Goal: Task Accomplishment & Management: Use online tool/utility

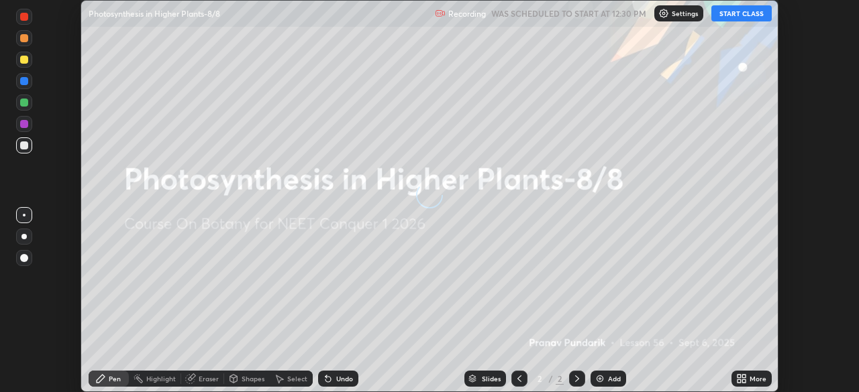
scroll to position [392, 859]
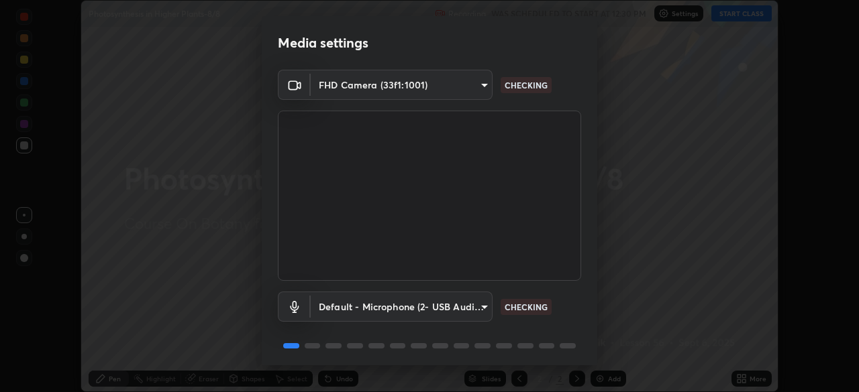
click at [478, 315] on body "Erase all Photosynthesis in Higher Plants-8/8 Recording WAS SCHEDULED TO START …" at bounding box center [429, 196] width 859 height 392
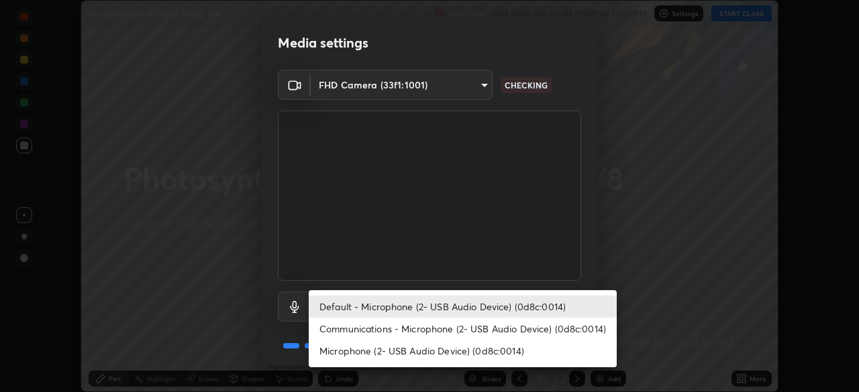
click at [497, 354] on li "Microphone (2- USB Audio Device) (0d8c:0014)" at bounding box center [463, 351] width 308 height 22
type input "7be557aaaeb39a85da3ed3a1ecffb225385aa9d76a5f1f997961d36cbc3325ad"
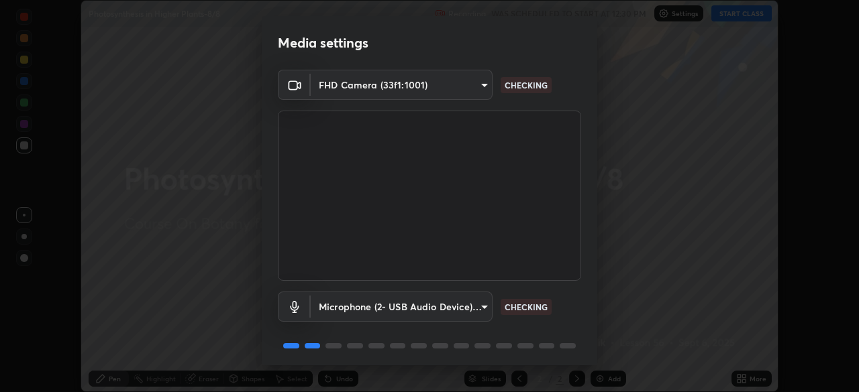
scroll to position [48, 0]
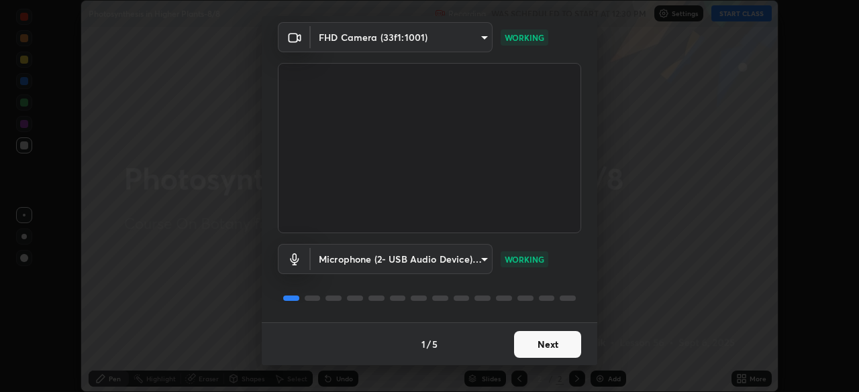
click at [543, 347] on button "Next" at bounding box center [547, 344] width 67 height 27
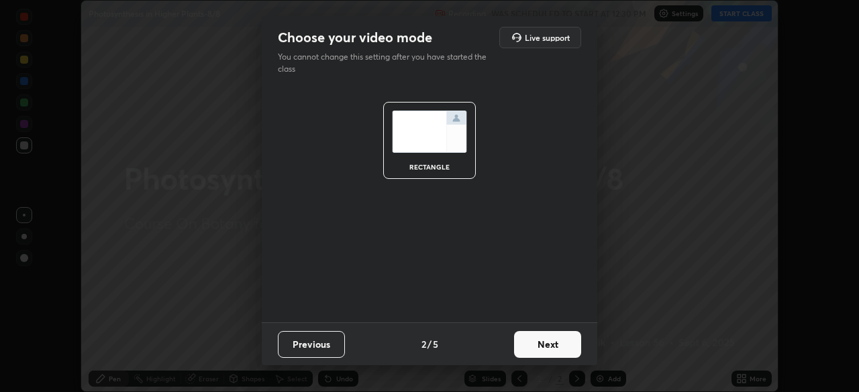
scroll to position [0, 0]
click at [550, 349] on button "Next" at bounding box center [547, 344] width 67 height 27
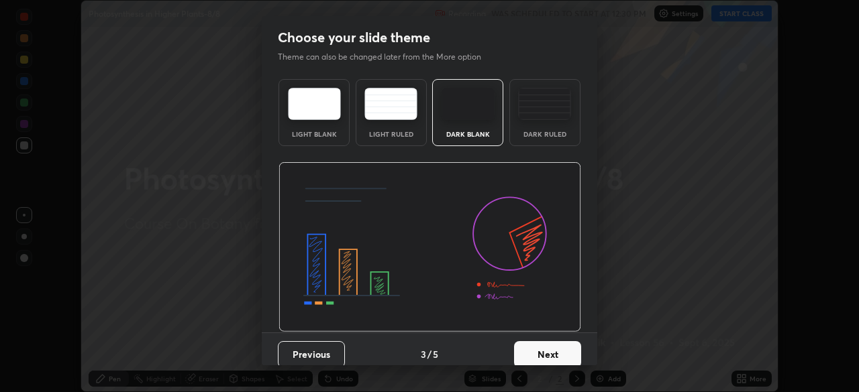
click at [551, 350] on button "Next" at bounding box center [547, 354] width 67 height 27
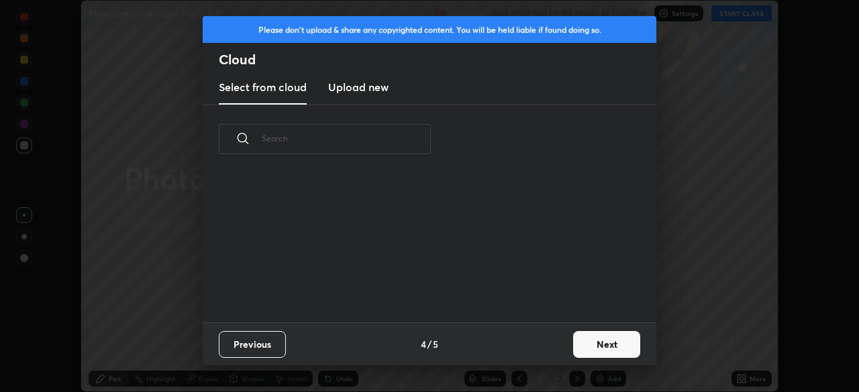
click at [558, 353] on div "Previous 4 / 5 Next" at bounding box center [429, 344] width 453 height 43
click at [596, 349] on button "Next" at bounding box center [606, 344] width 67 height 27
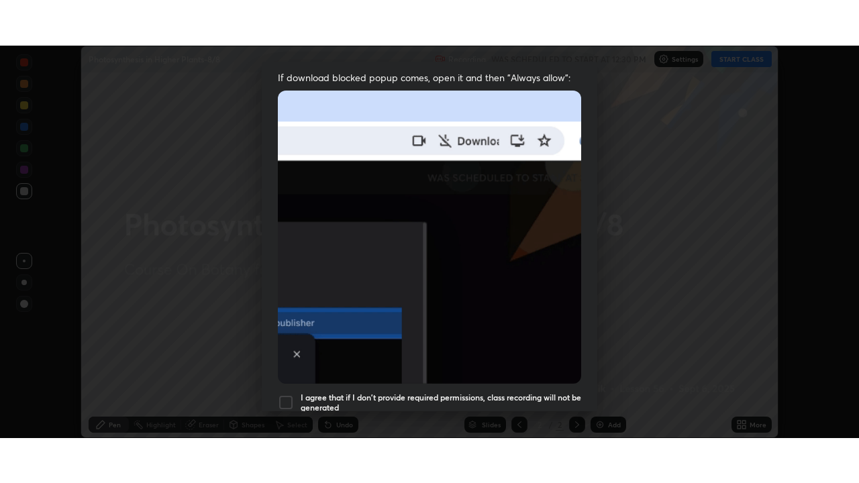
scroll to position [317, 0]
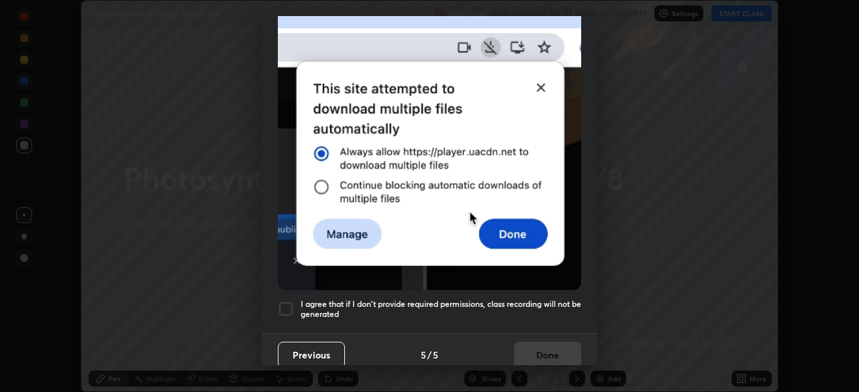
click at [547, 303] on h5 "I agree that if I don't provide required permissions, class recording will not …" at bounding box center [441, 309] width 280 height 21
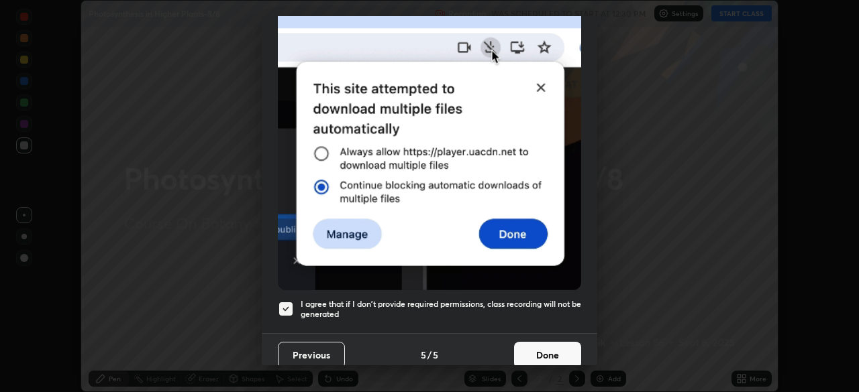
click at [555, 349] on button "Done" at bounding box center [547, 355] width 67 height 27
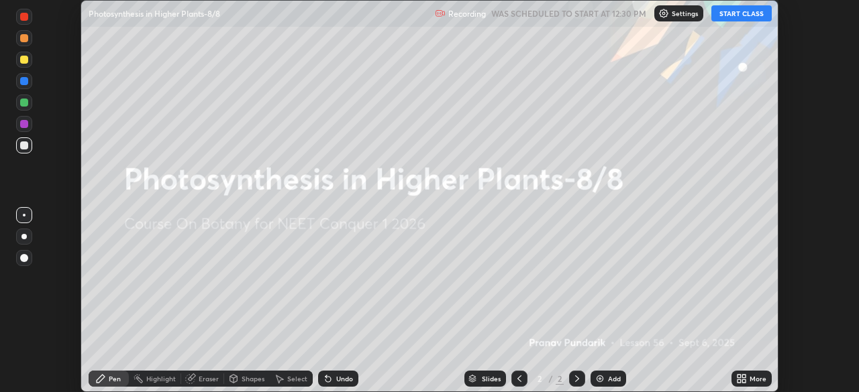
click at [743, 376] on icon at bounding box center [743, 376] width 3 height 3
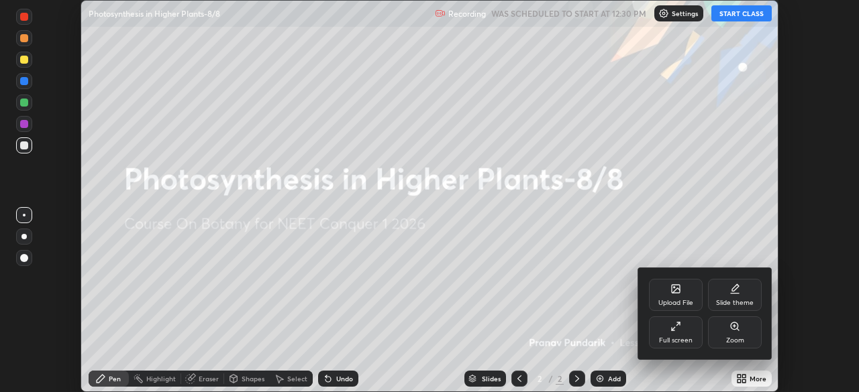
click at [683, 334] on div "Full screen" at bounding box center [676, 333] width 54 height 32
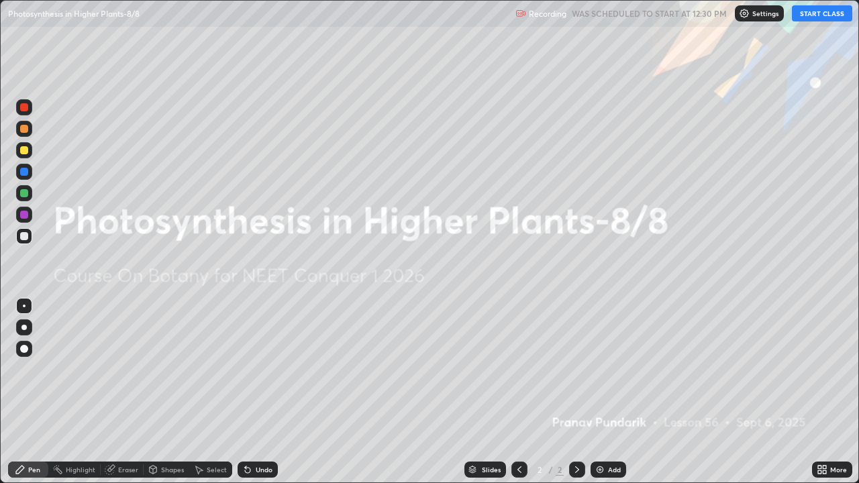
scroll to position [483, 859]
click at [814, 13] on button "START CLASS" at bounding box center [822, 13] width 60 height 16
click at [28, 333] on div at bounding box center [24, 327] width 16 height 16
click at [30, 166] on div at bounding box center [24, 172] width 16 height 16
click at [829, 392] on div "More" at bounding box center [832, 470] width 40 height 16
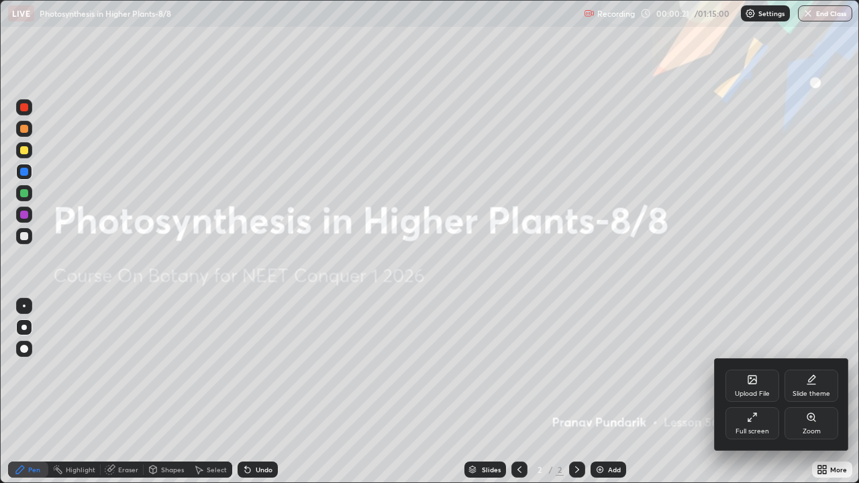
click at [754, 384] on icon at bounding box center [752, 379] width 11 height 11
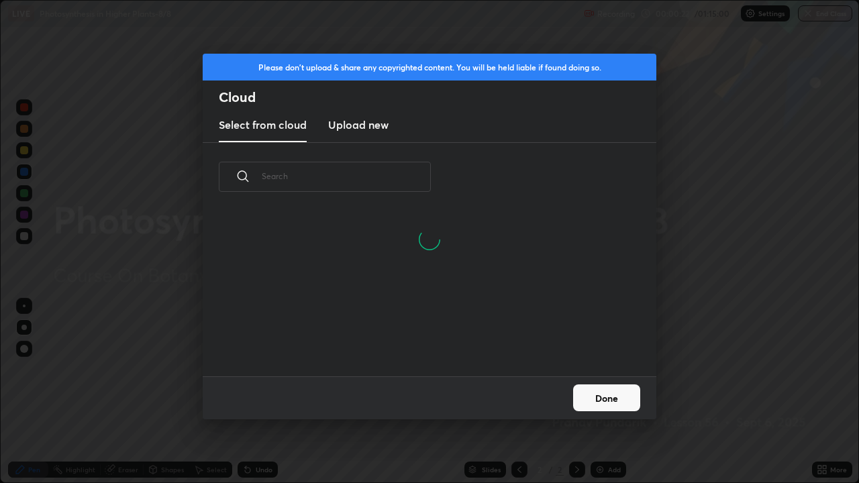
click at [384, 176] on input "text" at bounding box center [346, 176] width 169 height 57
click at [388, 174] on input "text" at bounding box center [346, 176] width 169 height 57
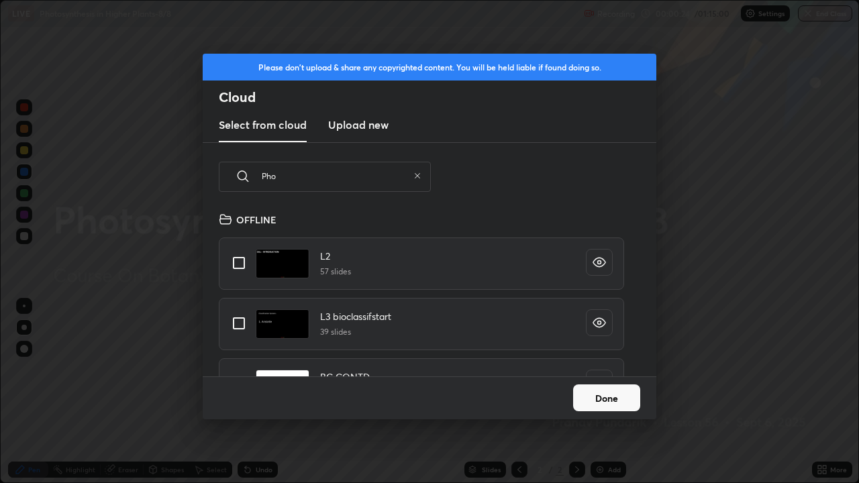
type input "Phot"
type textarea "x"
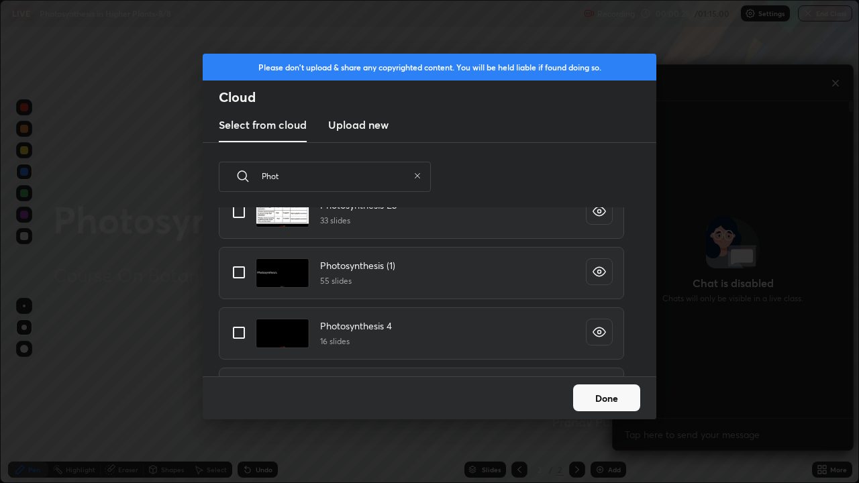
scroll to position [219, 0]
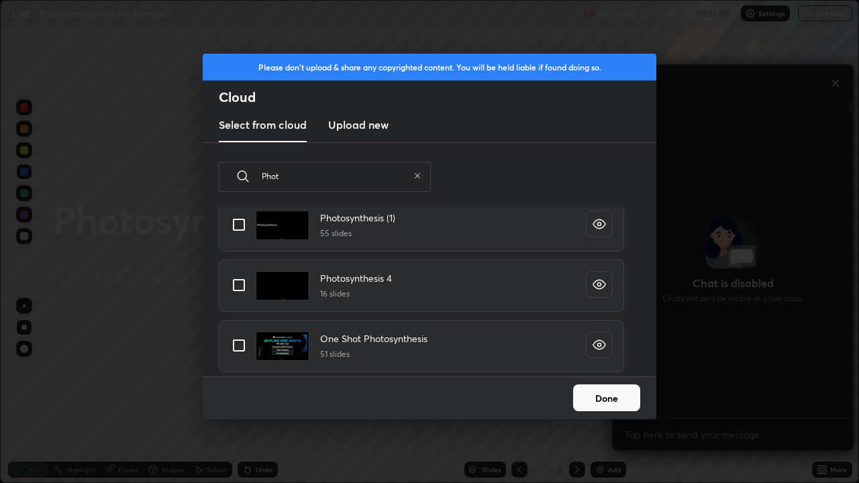
type input "Phot"
click at [243, 345] on input "grid" at bounding box center [239, 345] width 28 height 28
checkbox input "true"
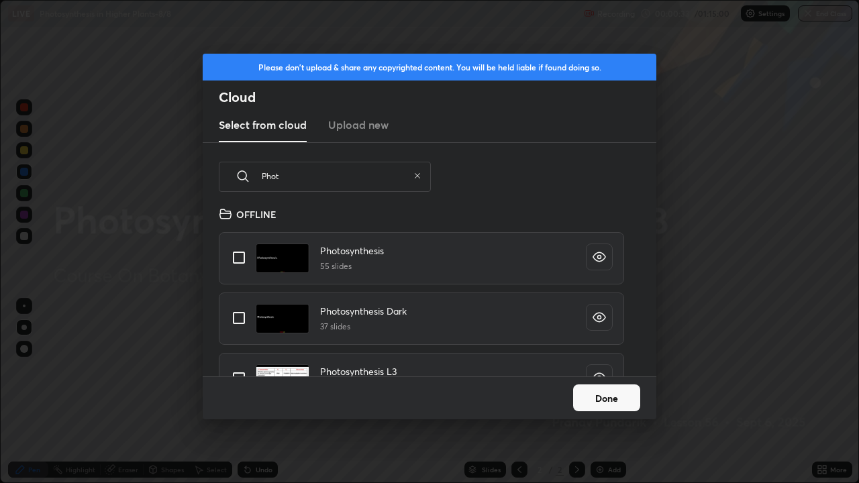
scroll to position [0, 0]
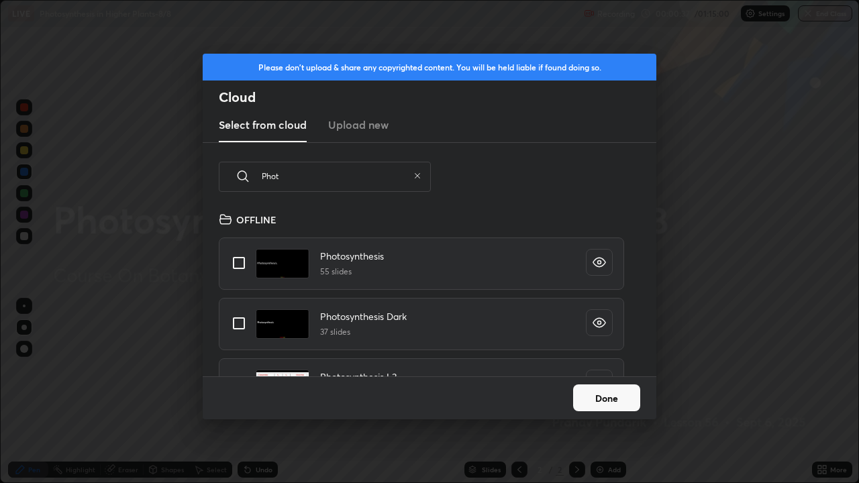
click at [244, 264] on input "grid" at bounding box center [239, 263] width 28 height 28
checkbox input "true"
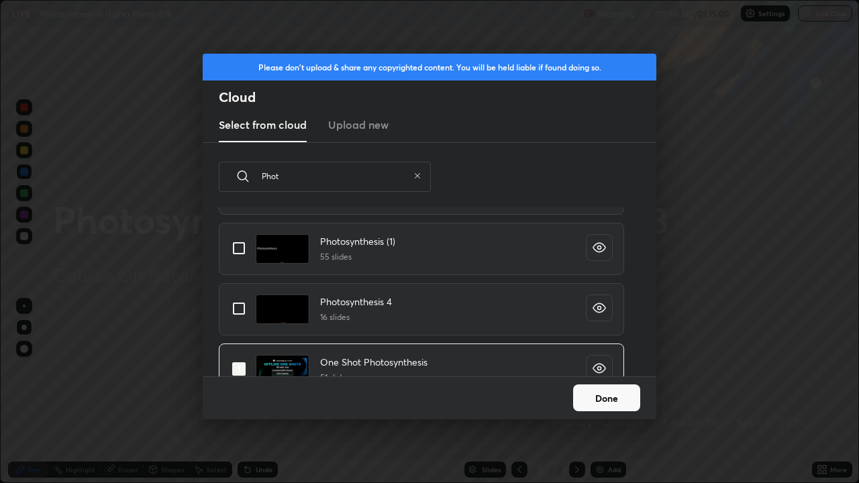
scroll to position [219, 0]
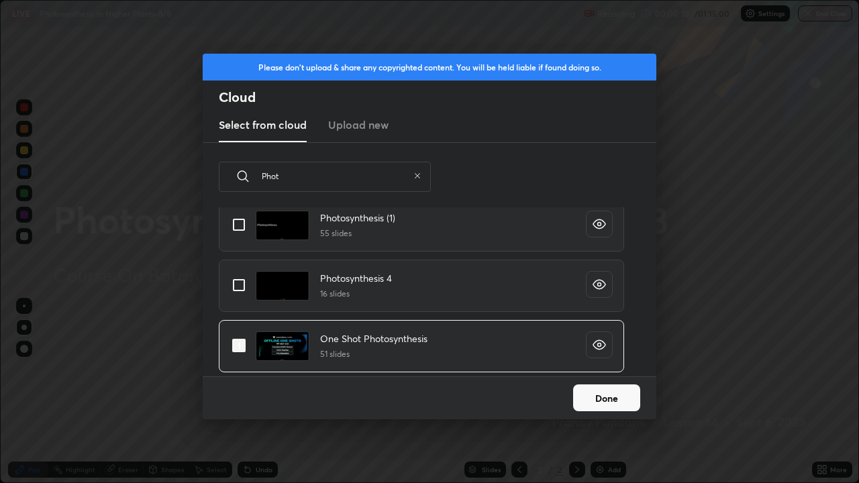
click at [593, 392] on button "Done" at bounding box center [606, 397] width 67 height 27
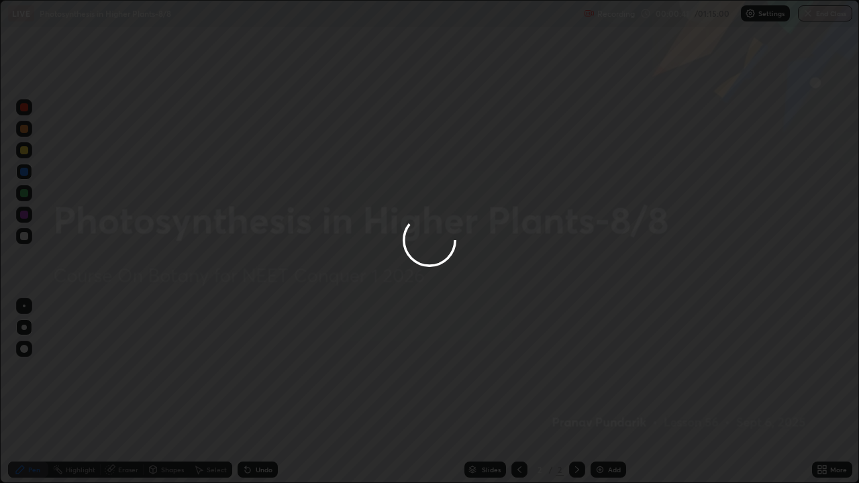
click at [521, 392] on div at bounding box center [429, 241] width 859 height 483
click at [517, 392] on div at bounding box center [429, 241] width 859 height 483
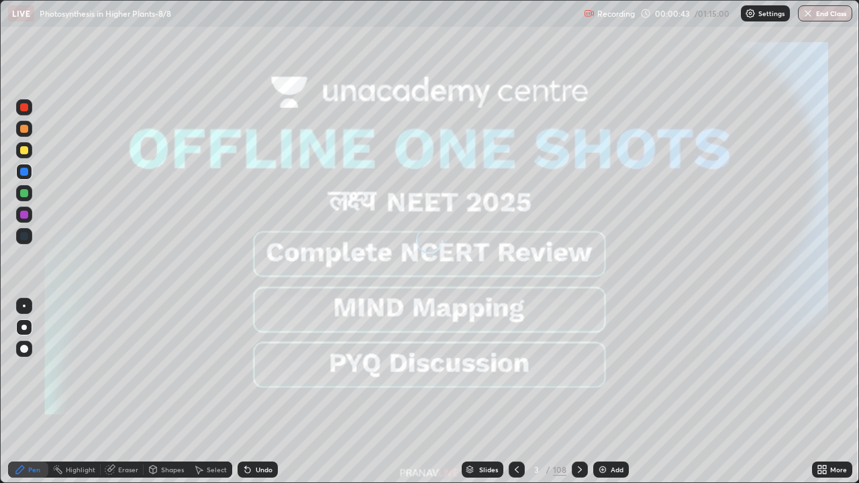
click at [515, 392] on icon at bounding box center [516, 469] width 11 height 11
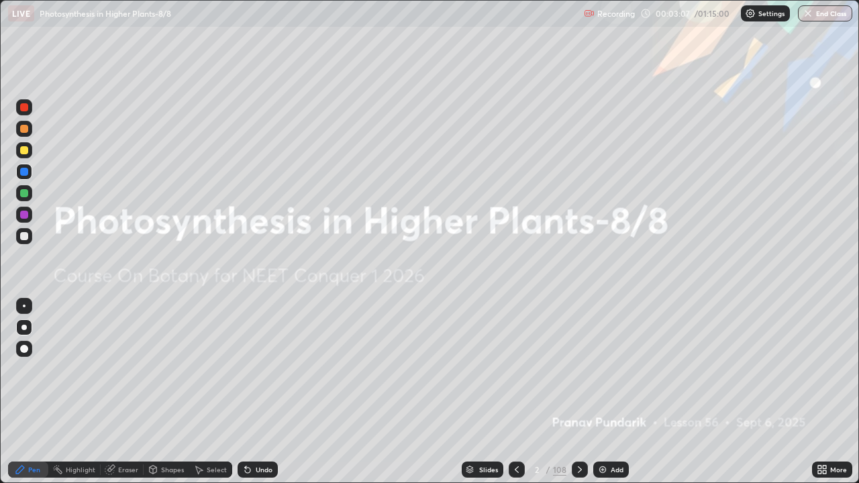
click at [24, 327] on div at bounding box center [23, 327] width 5 height 5
click at [607, 392] on div "Add" at bounding box center [611, 470] width 36 height 16
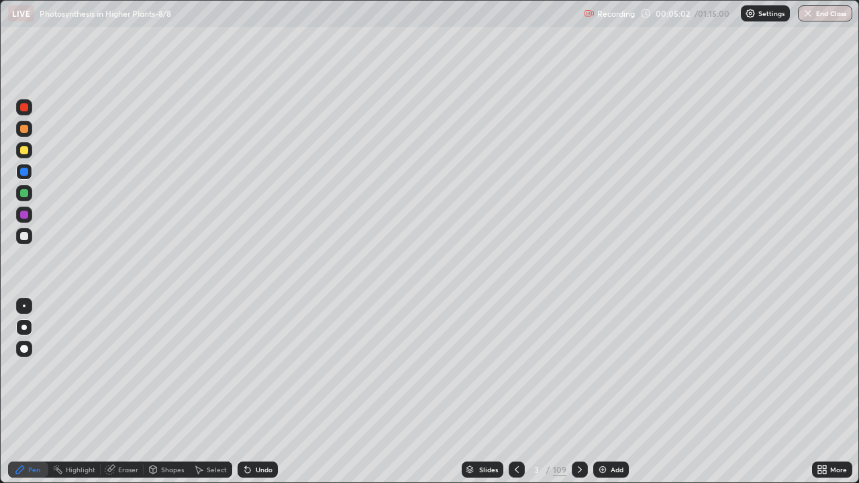
click at [488, 392] on div "Slides" at bounding box center [488, 469] width 19 height 7
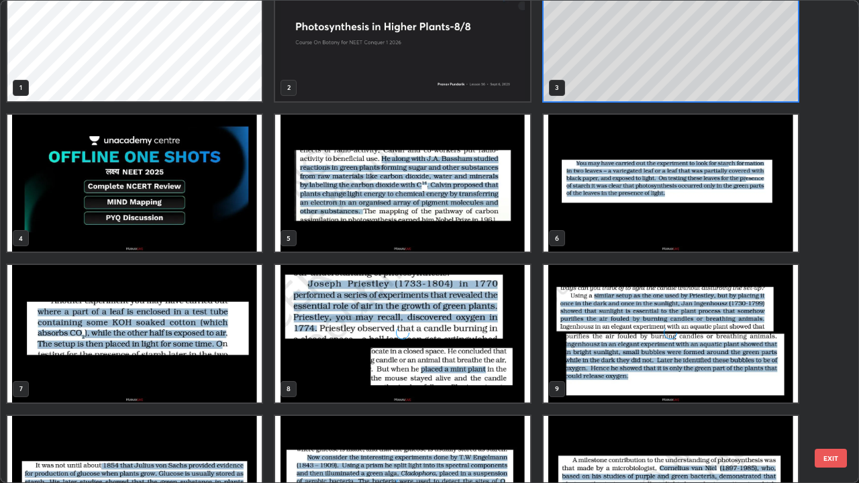
scroll to position [44, 0]
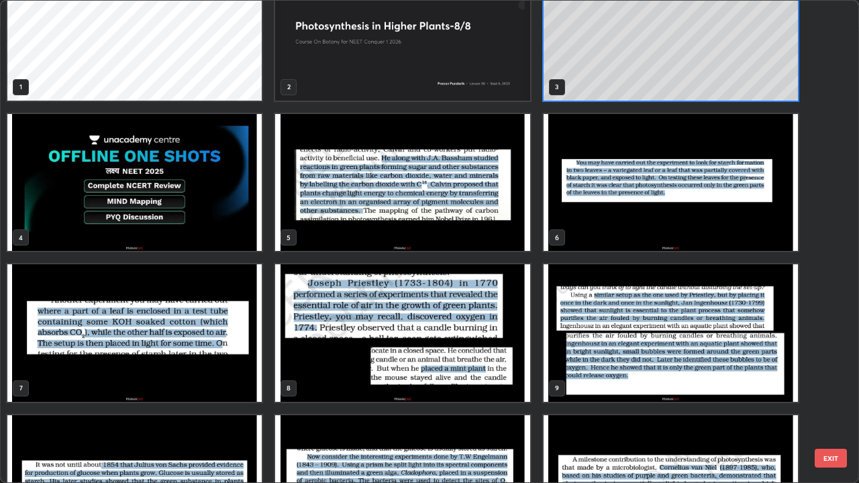
click at [472, 230] on img "grid" at bounding box center [402, 183] width 254 height 138
click at [475, 231] on img "grid" at bounding box center [402, 183] width 254 height 138
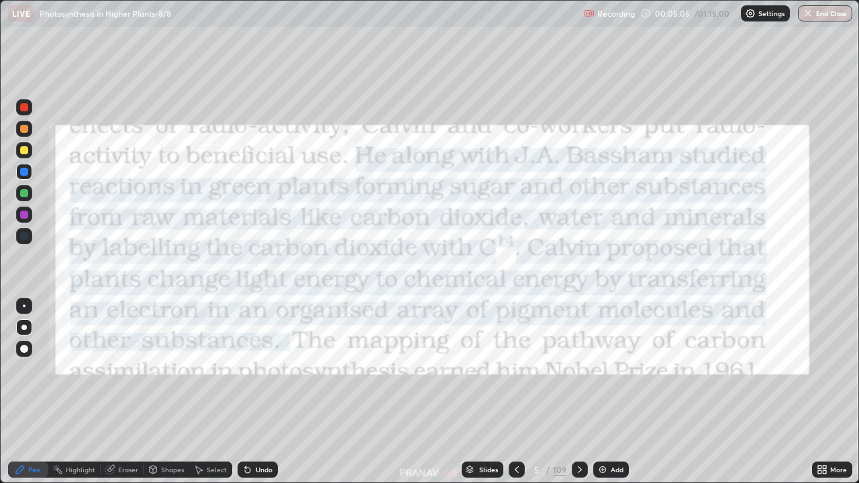
click at [476, 231] on img "grid" at bounding box center [402, 183] width 254 height 138
click at [476, 229] on img "grid" at bounding box center [402, 183] width 254 height 138
click at [473, 225] on img "grid" at bounding box center [402, 183] width 254 height 138
click at [169, 392] on div "Shapes" at bounding box center [172, 469] width 23 height 7
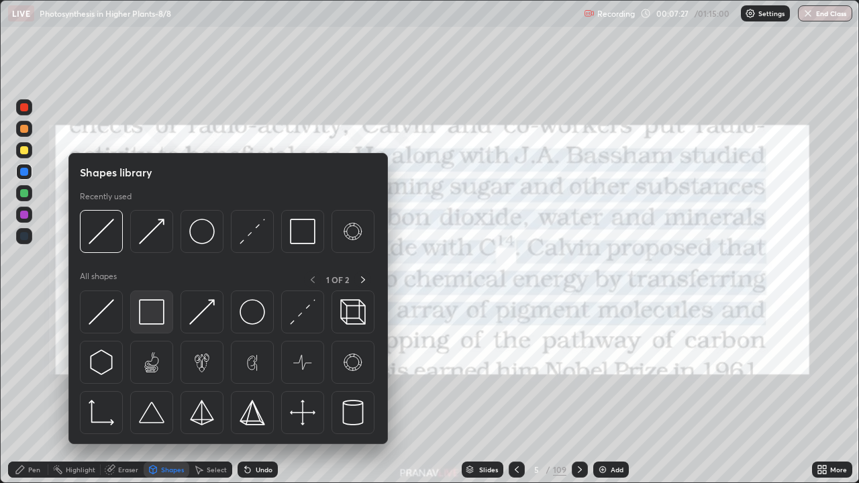
click at [159, 312] on img at bounding box center [151, 311] width 25 height 25
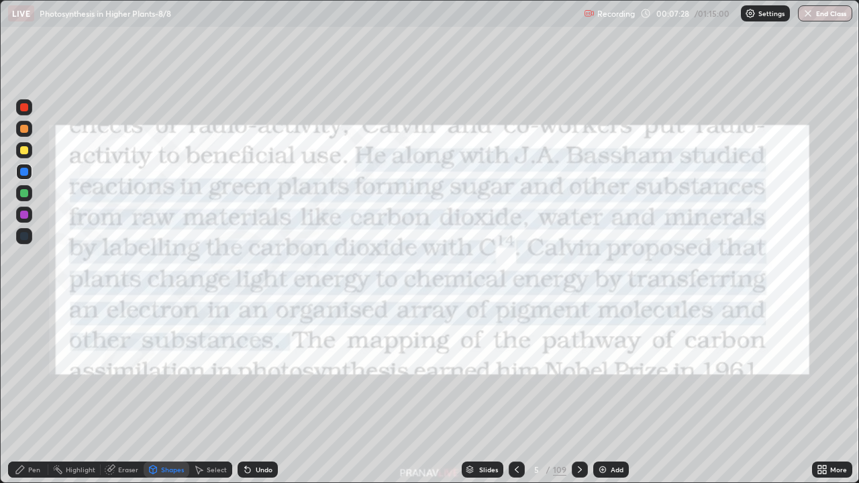
click at [24, 150] on div at bounding box center [24, 150] width 8 height 8
click at [31, 392] on div "Pen" at bounding box center [34, 469] width 12 height 7
click at [616, 392] on div "Add" at bounding box center [616, 469] width 13 height 7
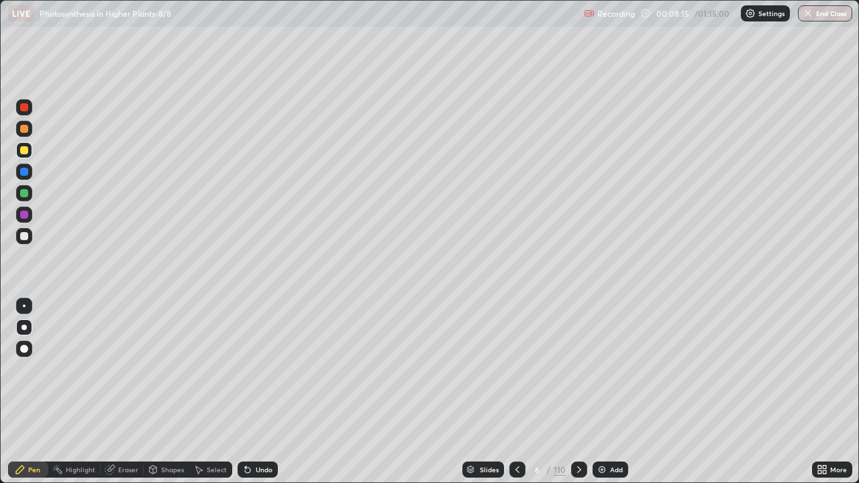
click at [24, 150] on div at bounding box center [24, 150] width 8 height 8
click at [517, 392] on icon at bounding box center [517, 469] width 11 height 11
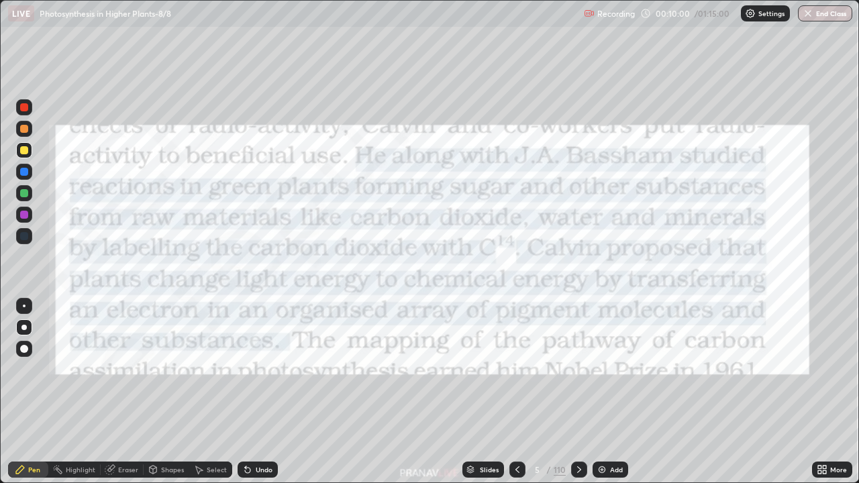
click at [578, 392] on icon at bounding box center [579, 469] width 4 height 7
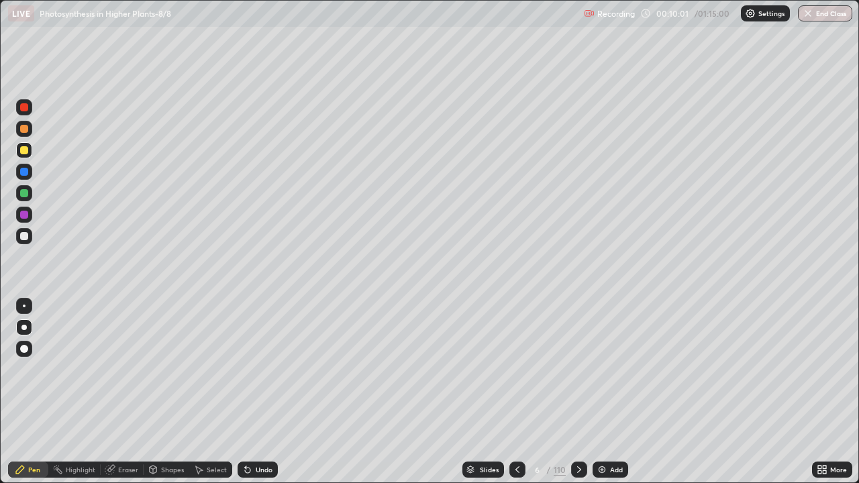
click at [580, 392] on div at bounding box center [579, 470] width 16 height 16
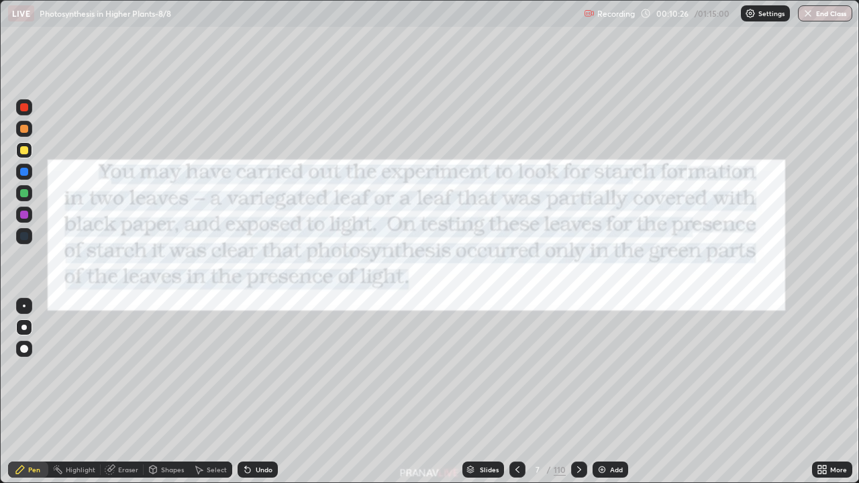
click at [23, 106] on div at bounding box center [24, 107] width 8 height 8
click at [25, 215] on div at bounding box center [24, 215] width 8 height 8
click at [578, 392] on icon at bounding box center [579, 469] width 11 height 11
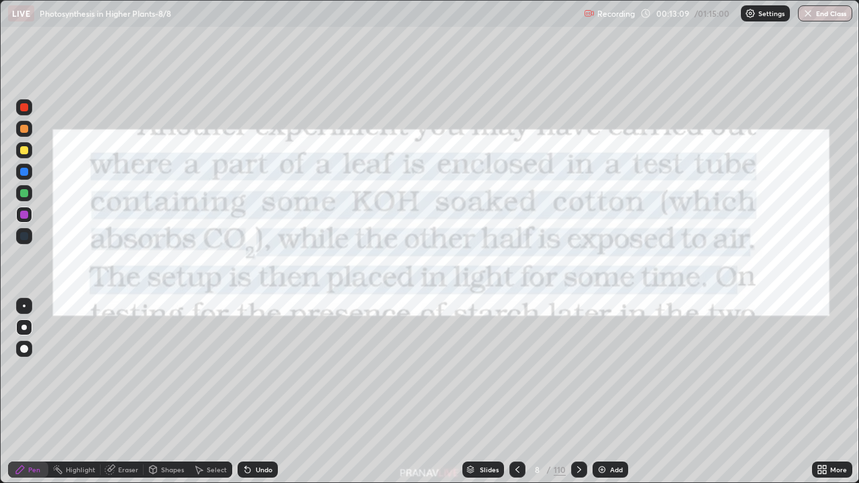
click at [25, 193] on div at bounding box center [24, 193] width 8 height 8
click at [29, 215] on div at bounding box center [24, 215] width 16 height 16
click at [115, 392] on div "Eraser" at bounding box center [122, 470] width 43 height 16
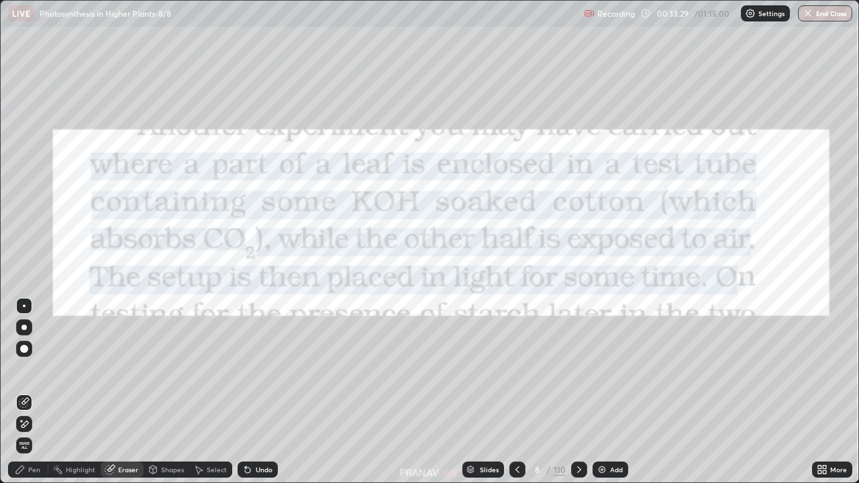
click at [25, 392] on div "Pen" at bounding box center [28, 470] width 40 height 16
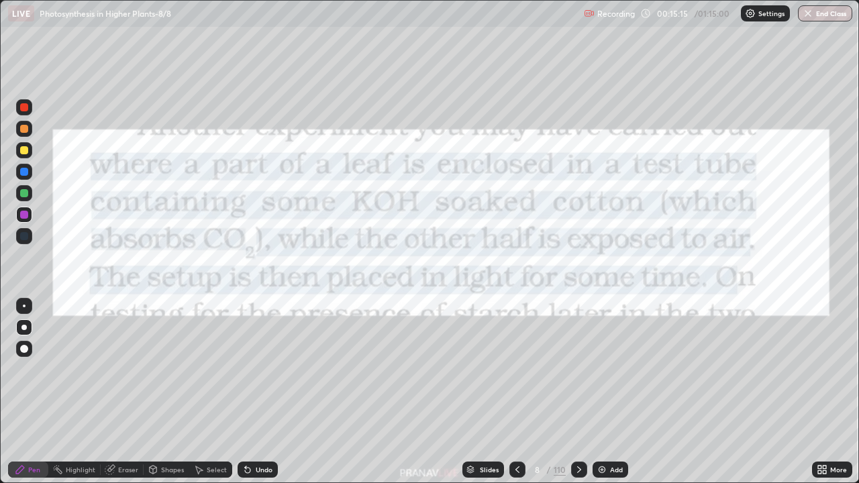
click at [479, 392] on div "Slides" at bounding box center [483, 470] width 42 height 16
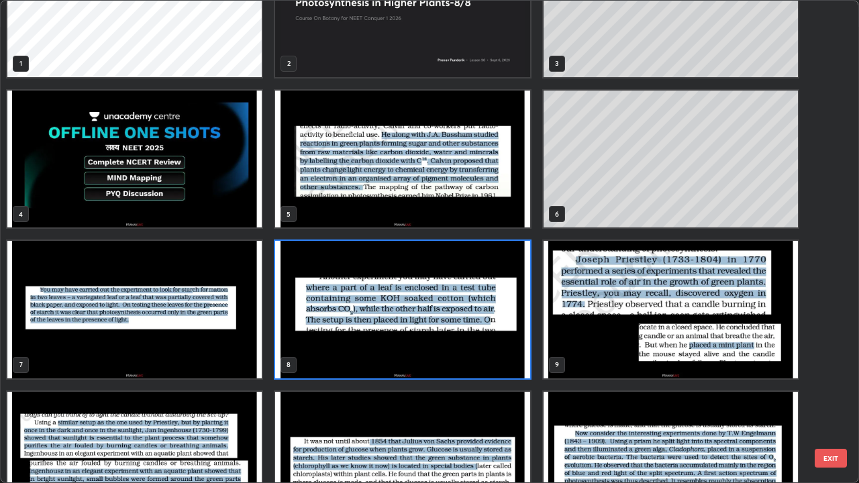
scroll to position [82, 0]
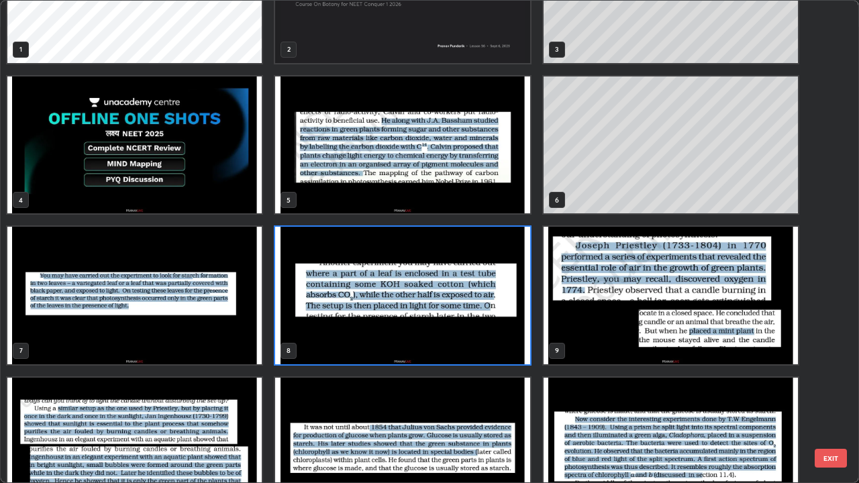
click at [614, 309] on img "grid" at bounding box center [670, 296] width 254 height 138
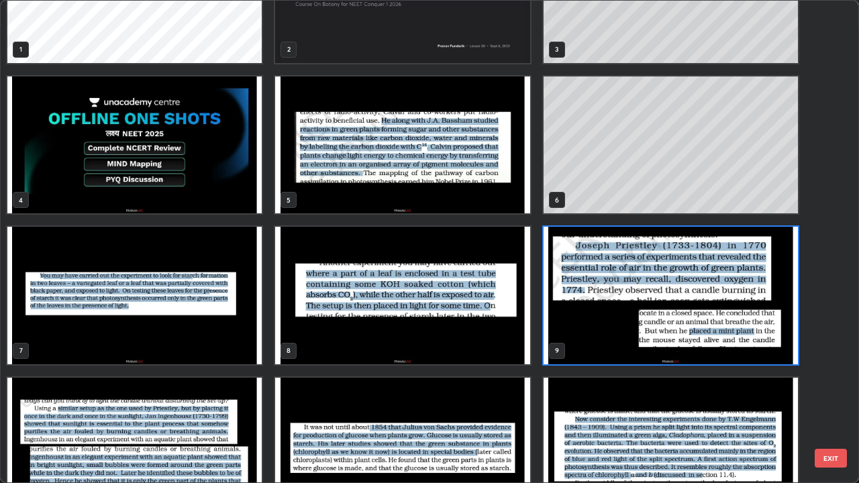
click at [609, 309] on img "grid" at bounding box center [670, 296] width 254 height 138
click at [606, 307] on img "grid" at bounding box center [670, 296] width 254 height 138
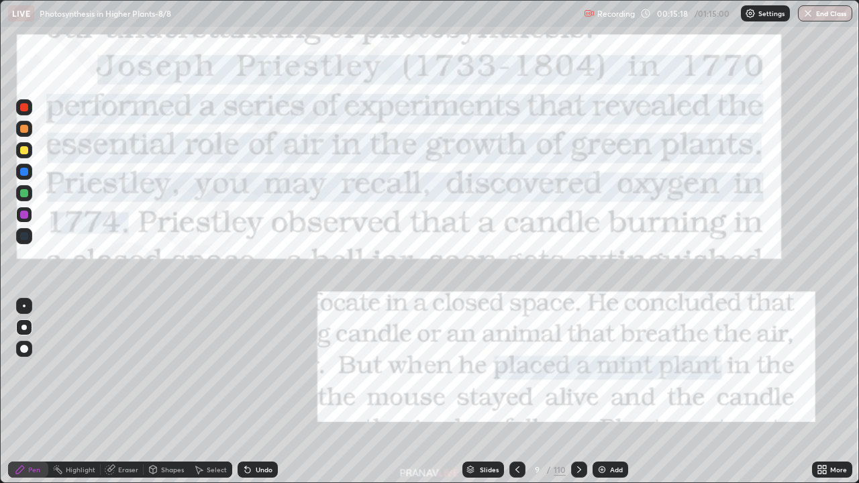
click at [602, 305] on img "grid" at bounding box center [670, 296] width 254 height 138
click at [577, 392] on icon at bounding box center [579, 469] width 11 height 11
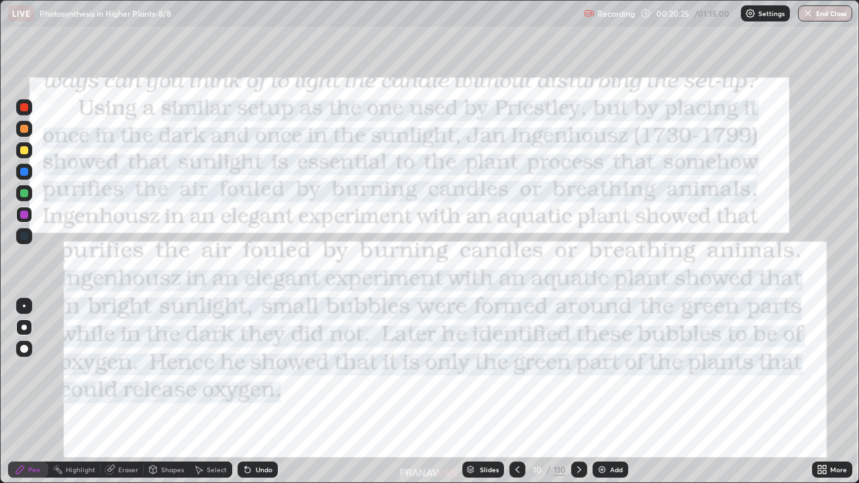
click at [579, 392] on div at bounding box center [579, 470] width 16 height 16
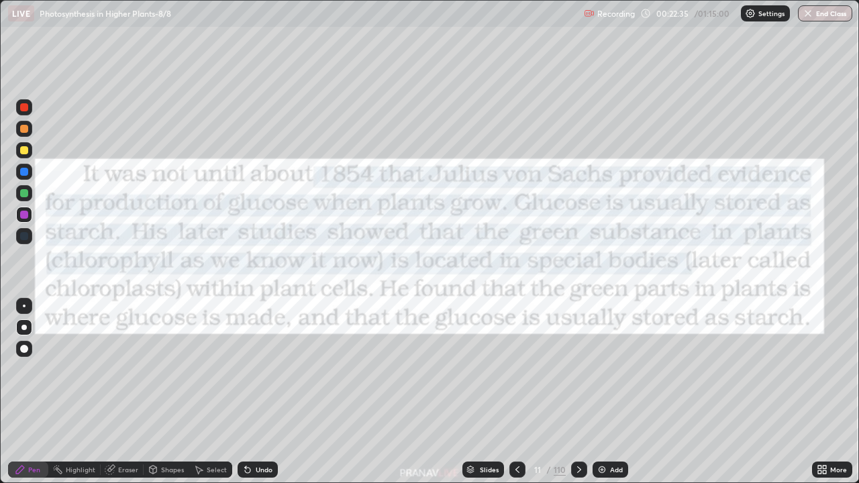
click at [487, 392] on div "Slides" at bounding box center [489, 469] width 19 height 7
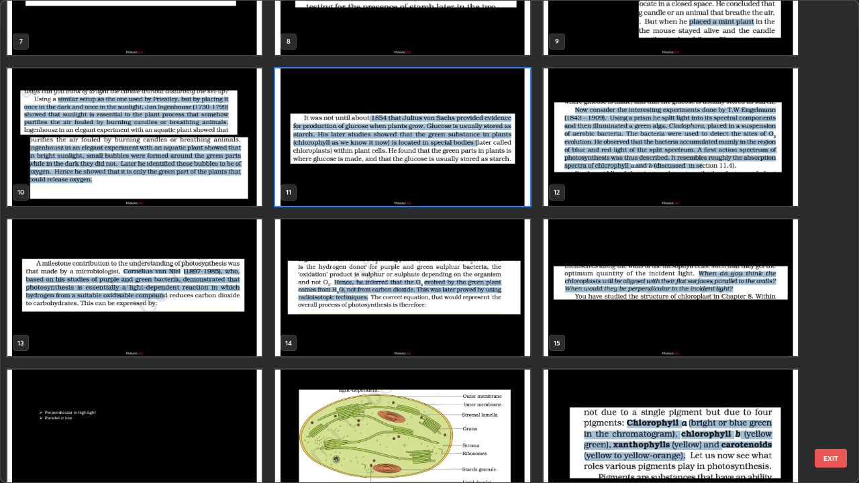
scroll to position [356, 0]
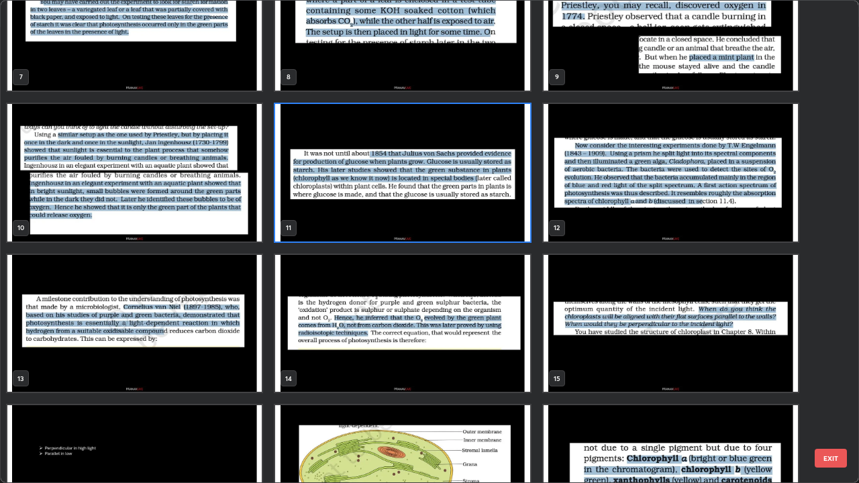
click at [614, 211] on img "grid" at bounding box center [670, 173] width 254 height 138
click at [613, 213] on img "grid" at bounding box center [670, 173] width 254 height 138
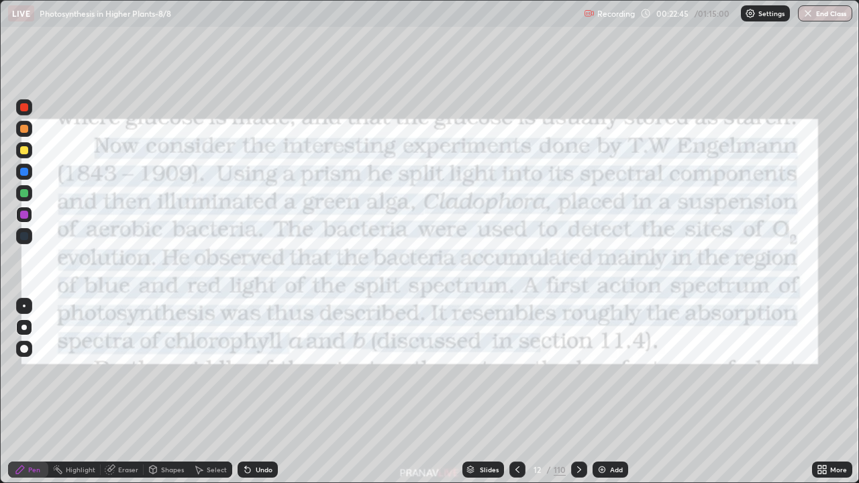
click at [615, 209] on img "grid" at bounding box center [670, 173] width 254 height 138
click at [480, 392] on div "Slides" at bounding box center [489, 469] width 19 height 7
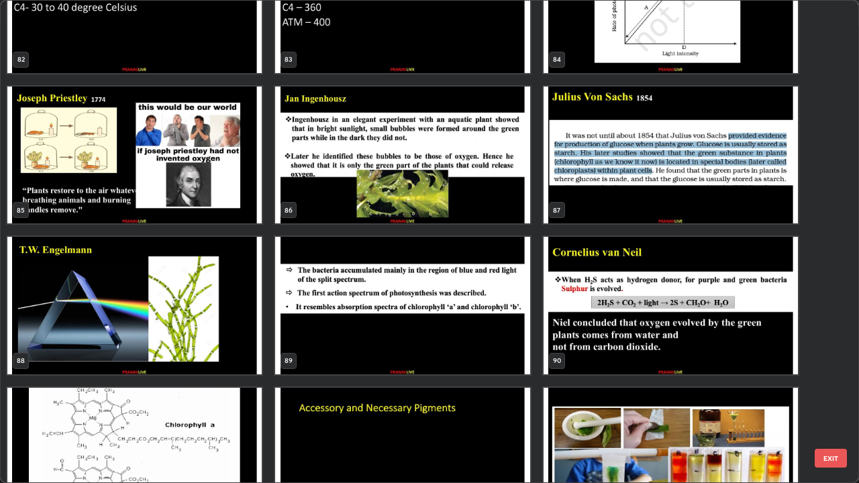
scroll to position [4188, 0]
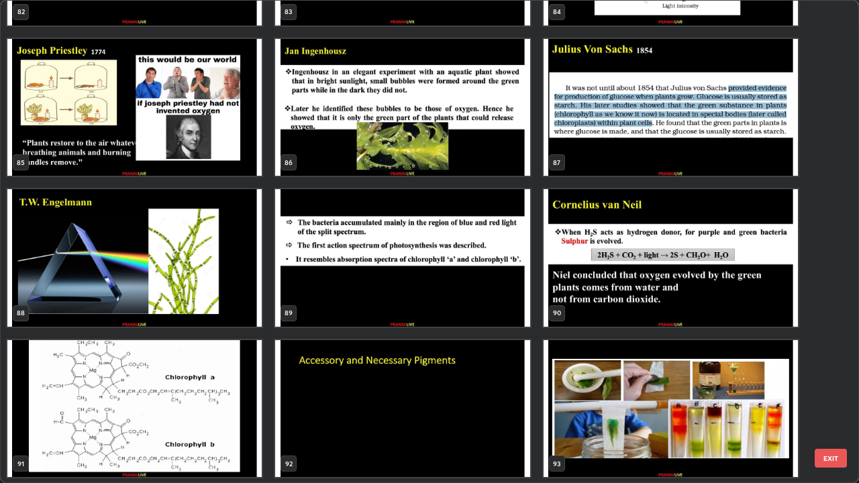
click at [242, 303] on img "grid" at bounding box center [134, 258] width 254 height 138
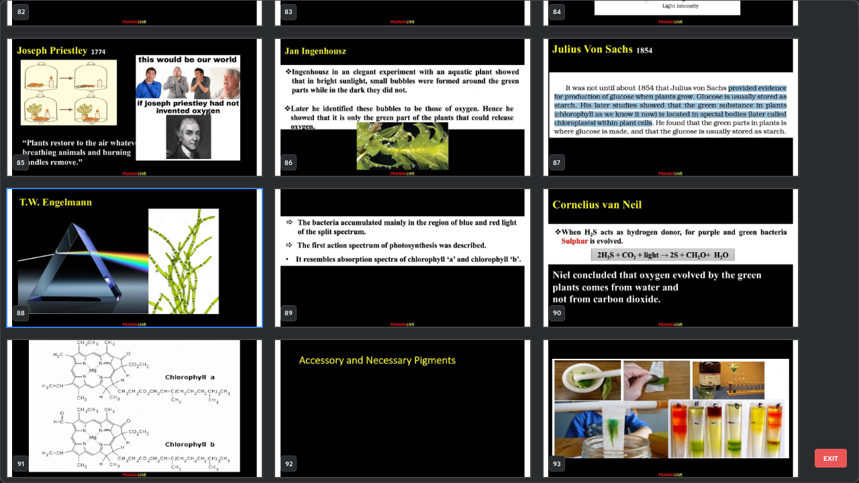
click at [242, 310] on img "grid" at bounding box center [134, 258] width 254 height 138
click at [241, 307] on img "grid" at bounding box center [134, 258] width 254 height 138
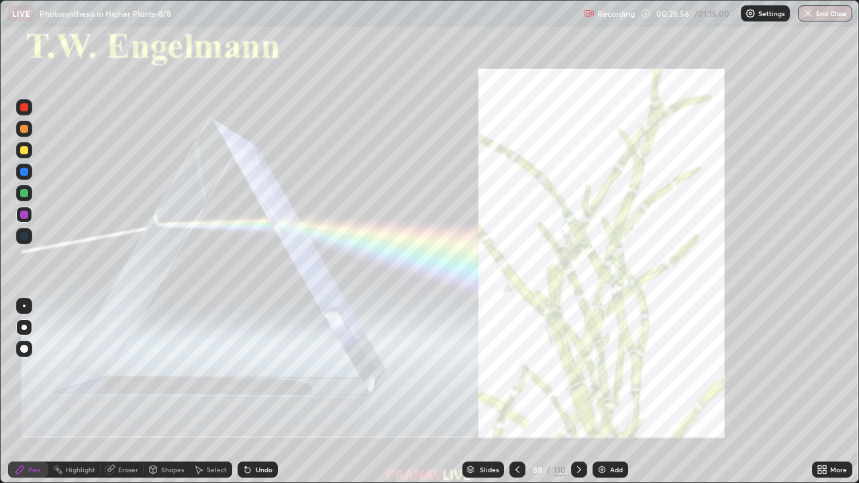
click at [478, 392] on div "Slides" at bounding box center [483, 470] width 42 height 16
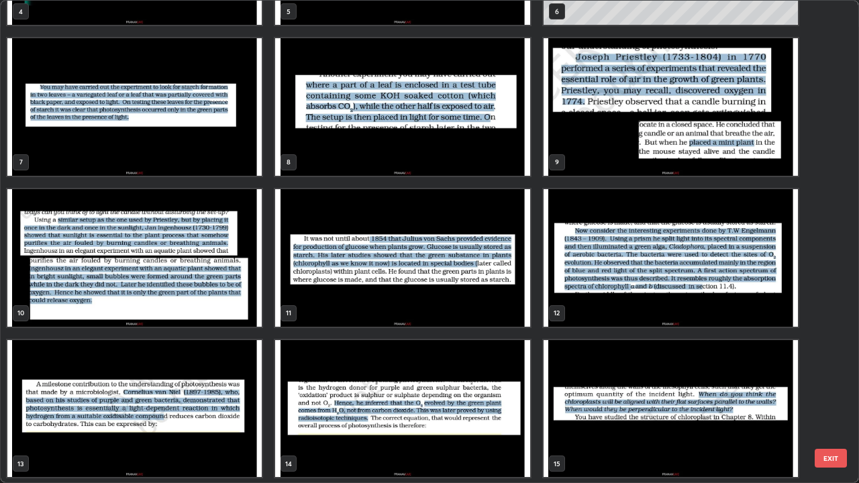
scroll to position [303, 0]
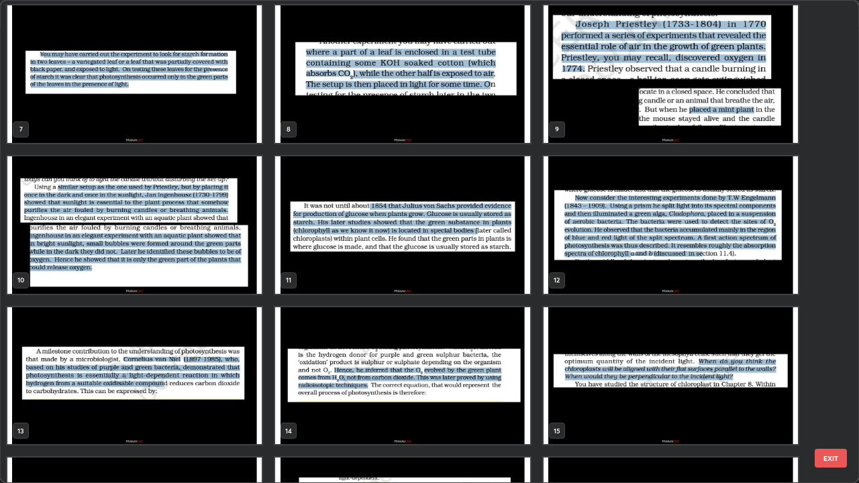
click at [598, 251] on img "grid" at bounding box center [670, 225] width 254 height 138
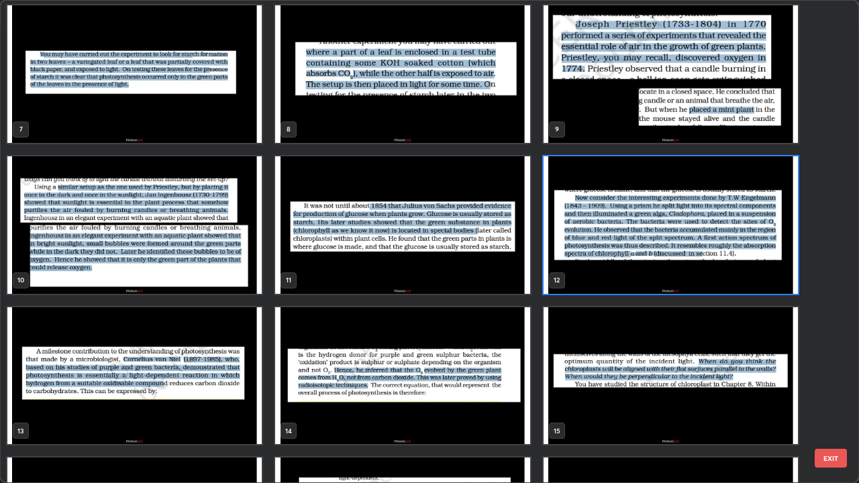
click at [594, 251] on img "grid" at bounding box center [670, 225] width 254 height 138
click at [592, 251] on img "grid" at bounding box center [670, 225] width 254 height 138
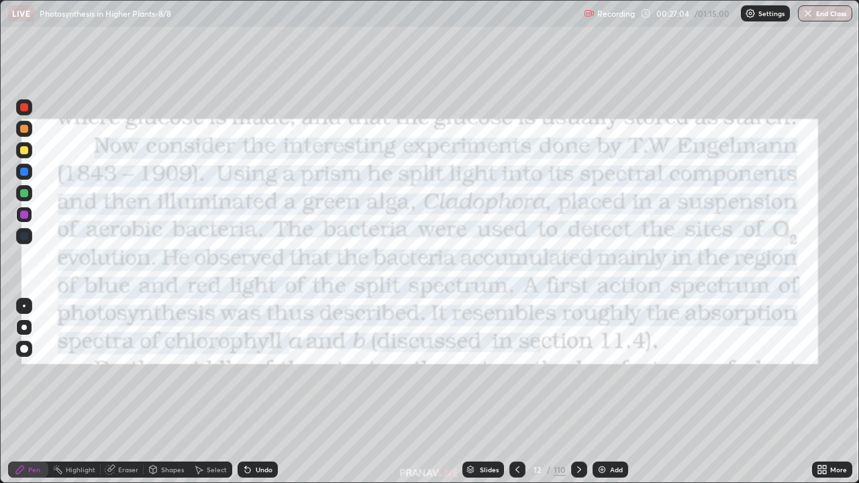
click at [590, 250] on img "grid" at bounding box center [670, 225] width 254 height 138
click at [586, 250] on img "grid" at bounding box center [670, 225] width 254 height 138
click at [28, 109] on div at bounding box center [24, 107] width 8 height 8
click at [574, 392] on div at bounding box center [579, 469] width 16 height 27
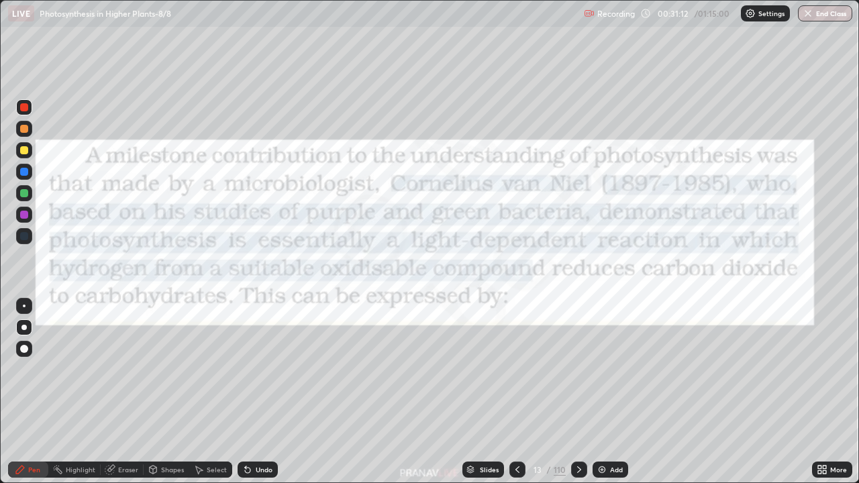
click at [23, 152] on div at bounding box center [24, 150] width 8 height 8
click at [491, 392] on div "Slides" at bounding box center [489, 469] width 19 height 7
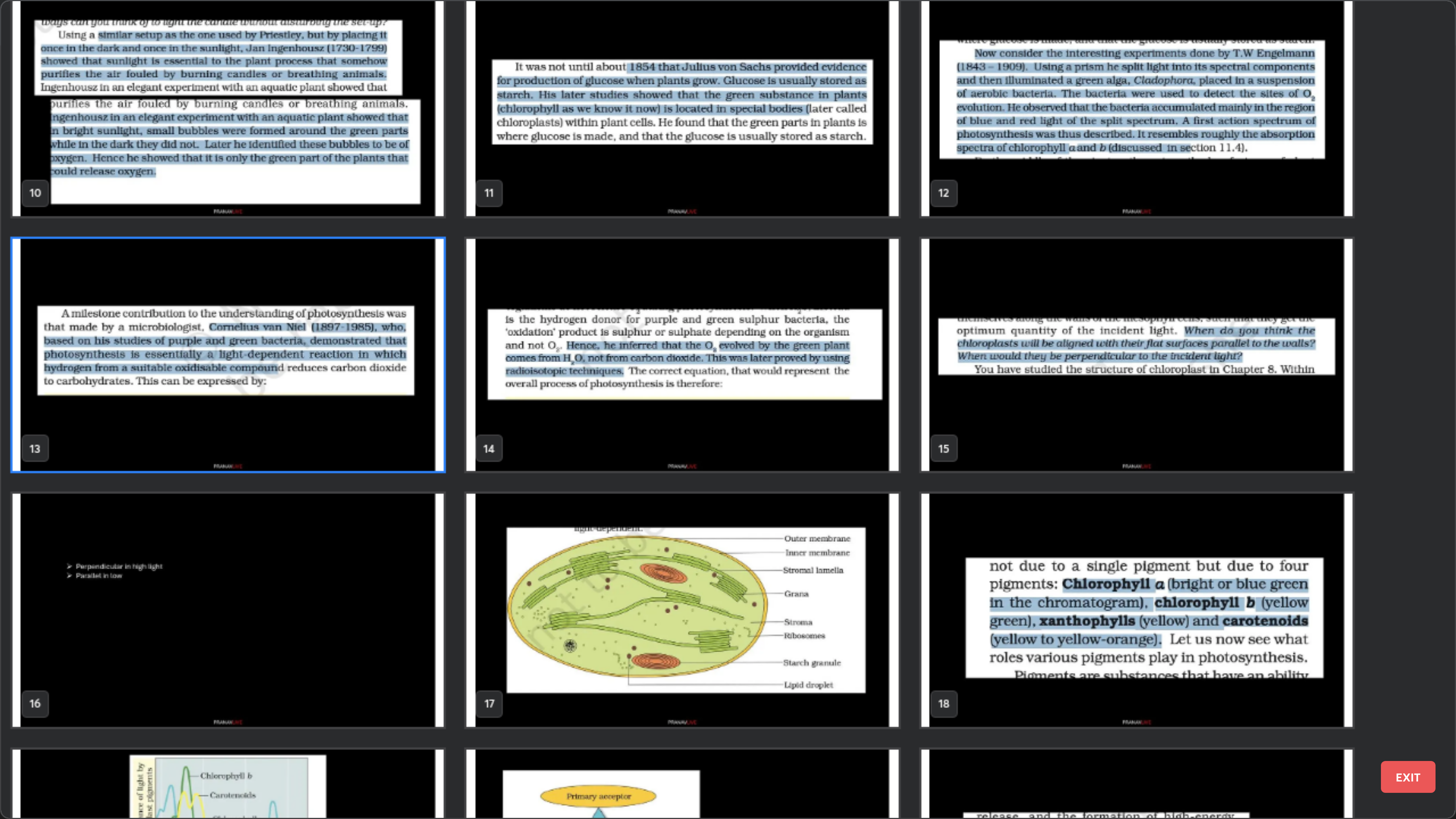
scroll to position [267, 0]
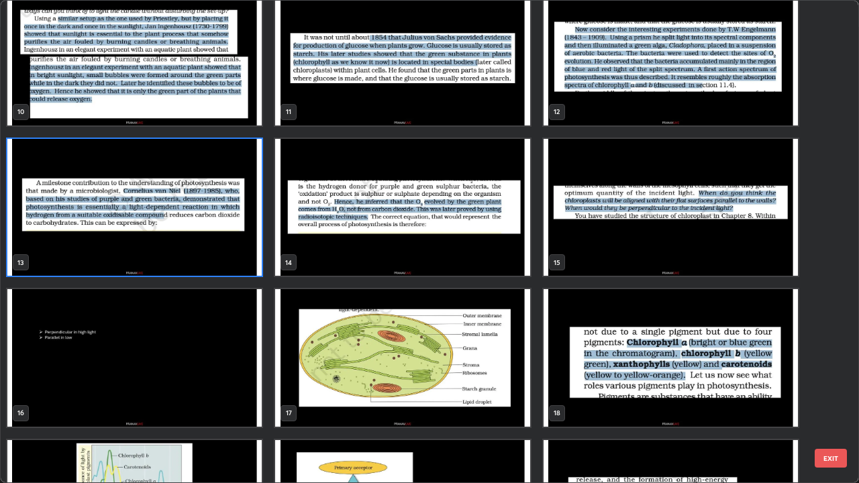
click at [517, 256] on img "grid" at bounding box center [402, 208] width 254 height 138
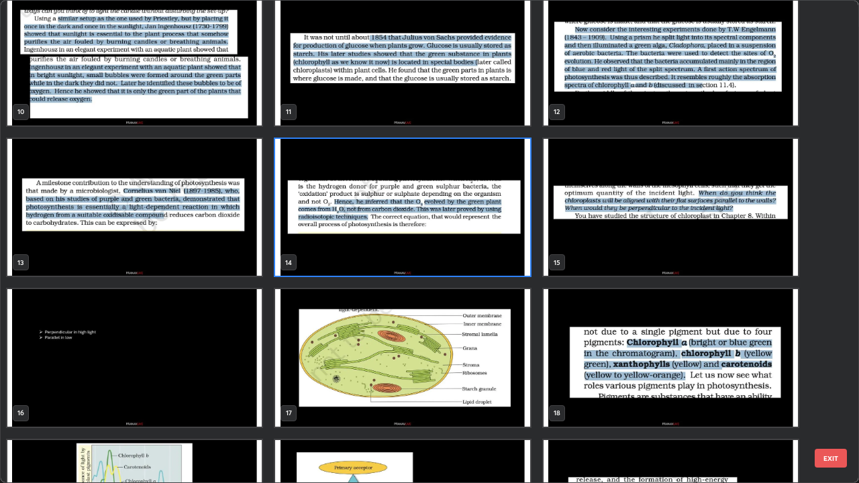
click at [517, 256] on img "grid" at bounding box center [402, 208] width 254 height 138
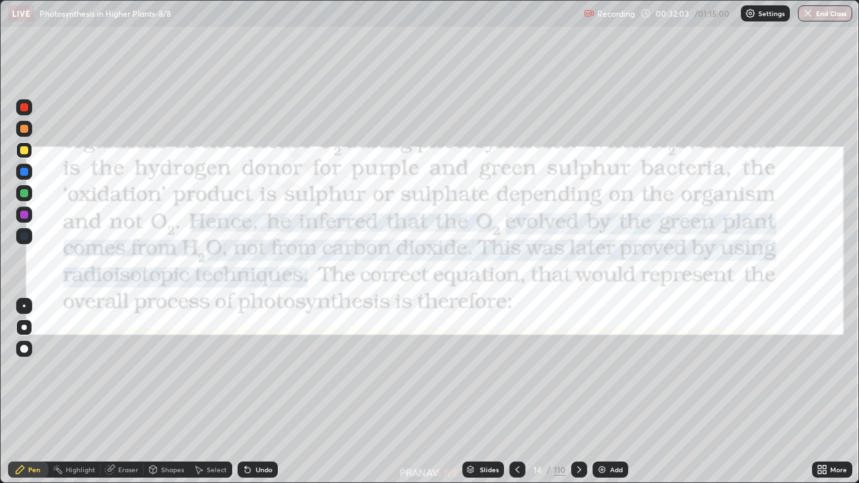
click at [518, 257] on img "grid" at bounding box center [402, 208] width 254 height 138
click at [606, 392] on div "Add" at bounding box center [610, 470] width 36 height 16
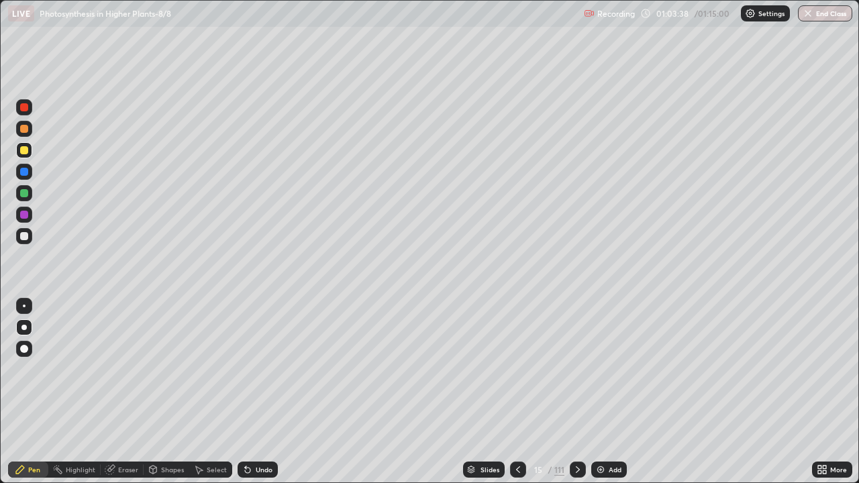
scroll to position [483, 429]
click at [830, 17] on button "End Class" at bounding box center [825, 13] width 54 height 16
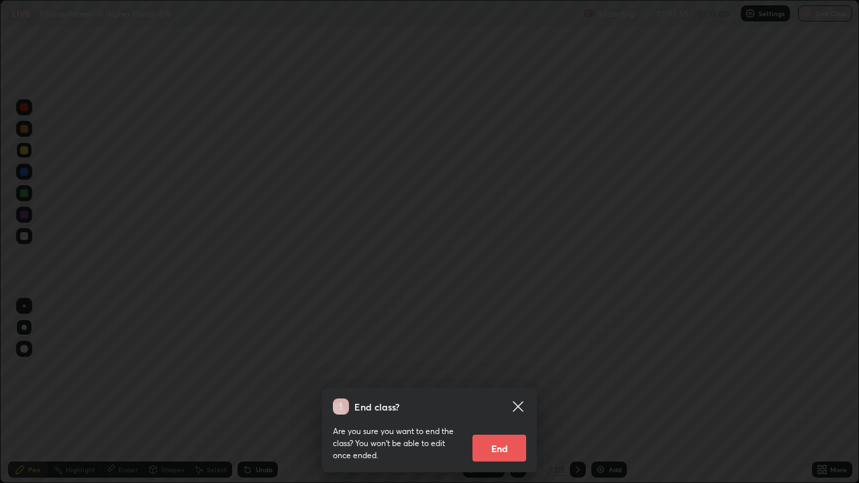
click at [510, 392] on button "End" at bounding box center [499, 448] width 54 height 27
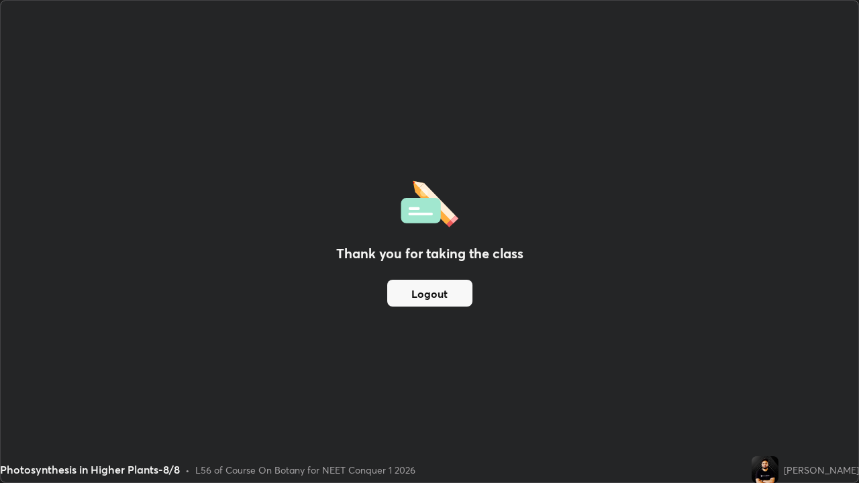
click at [439, 297] on button "Logout" at bounding box center [429, 293] width 85 height 27
